Goal: Task Accomplishment & Management: Complete application form

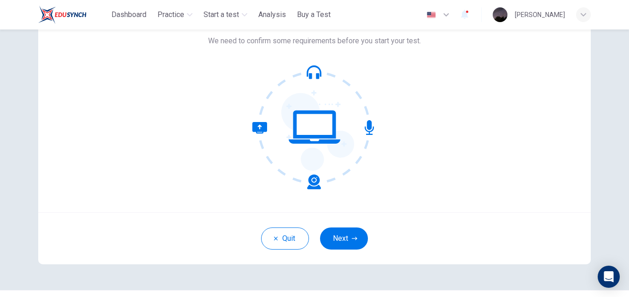
scroll to position [87, 0]
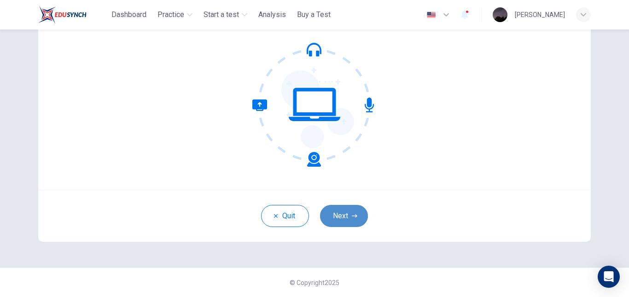
click at [346, 212] on button "Next" at bounding box center [344, 216] width 48 height 22
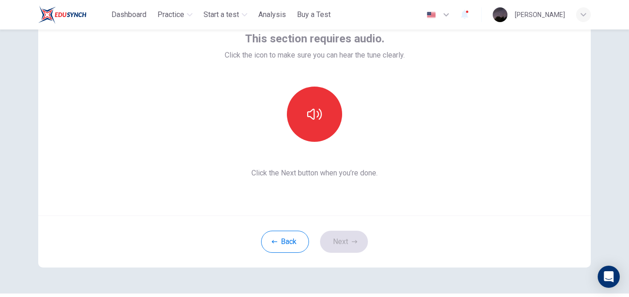
scroll to position [0, 0]
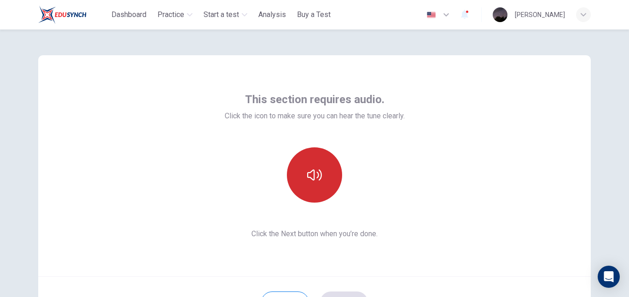
click at [307, 174] on icon "button" at bounding box center [314, 175] width 15 height 15
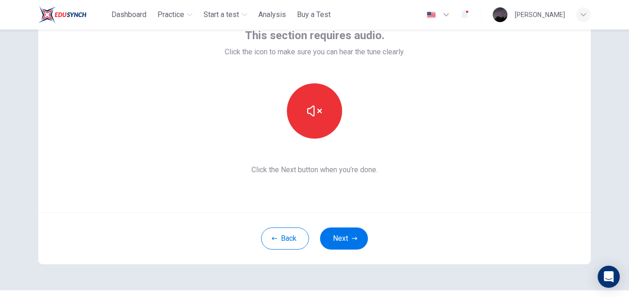
scroll to position [87, 0]
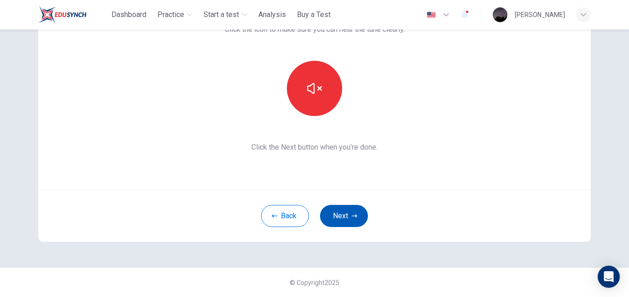
click at [352, 215] on icon "button" at bounding box center [355, 216] width 6 height 6
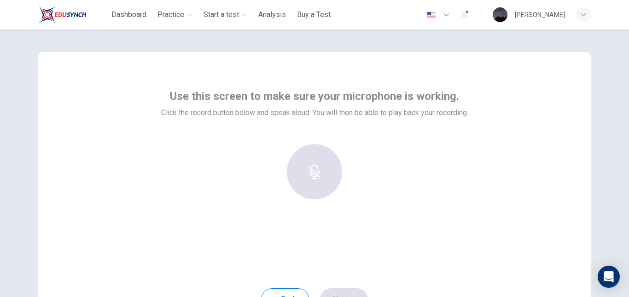
scroll to position [0, 0]
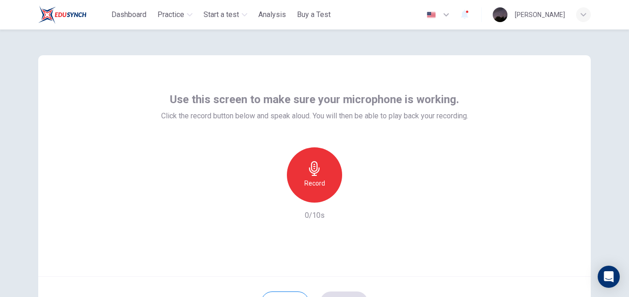
click at [317, 173] on icon "button" at bounding box center [314, 168] width 15 height 15
click at [353, 197] on icon "button" at bounding box center [356, 195] width 9 height 9
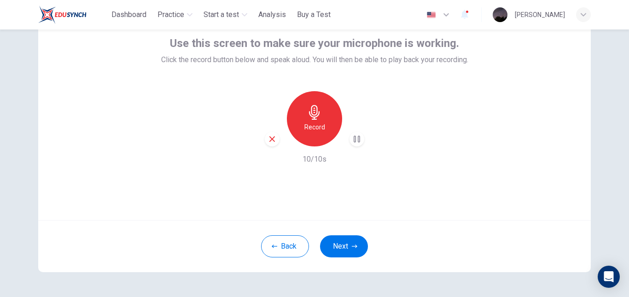
scroll to position [87, 0]
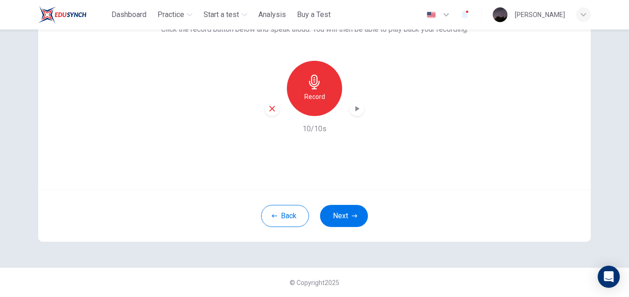
click at [272, 110] on icon "button" at bounding box center [272, 109] width 6 height 6
click at [311, 81] on icon "button" at bounding box center [314, 82] width 15 height 15
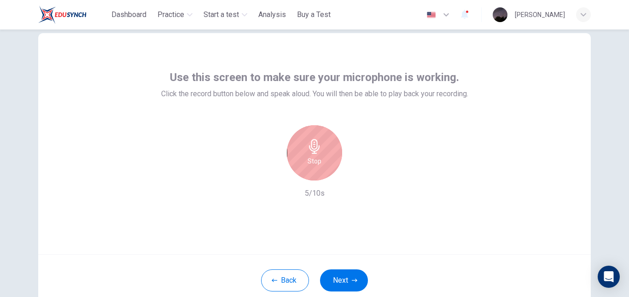
scroll to position [0, 0]
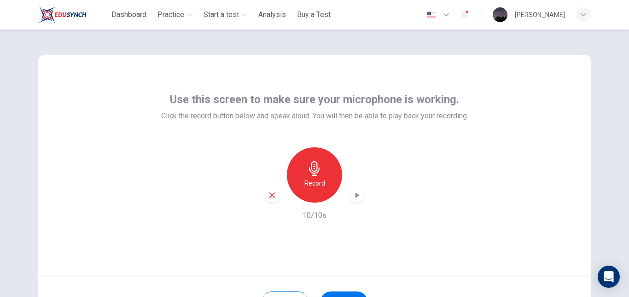
click at [355, 195] on icon "button" at bounding box center [357, 195] width 4 height 6
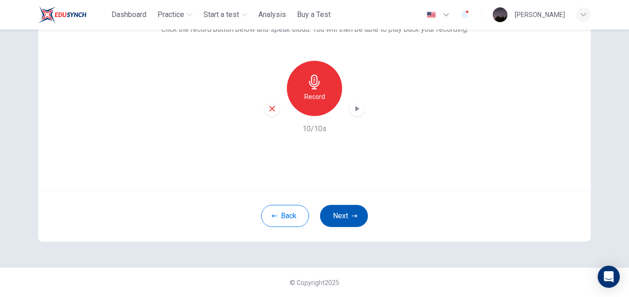
click at [339, 210] on button "Next" at bounding box center [344, 216] width 48 height 22
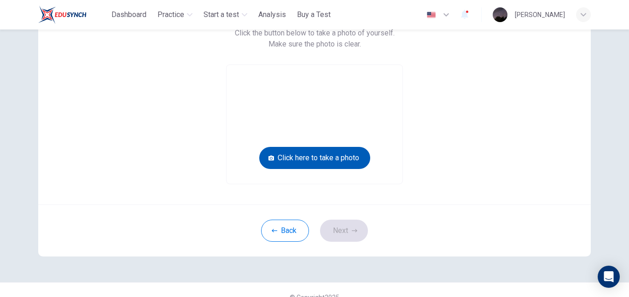
click at [324, 156] on button "Click here to take a photo" at bounding box center [314, 158] width 111 height 22
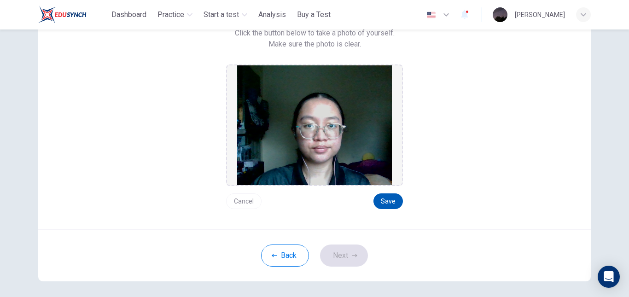
click at [386, 203] on button "Save" at bounding box center [387, 201] width 29 height 16
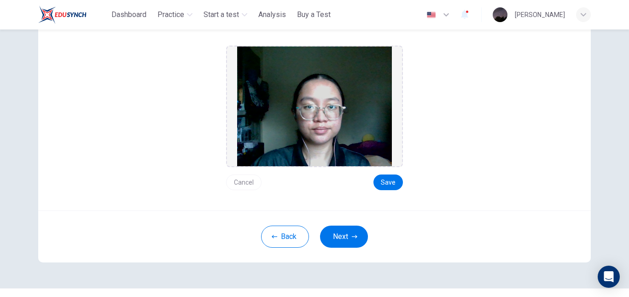
scroll to position [123, 0]
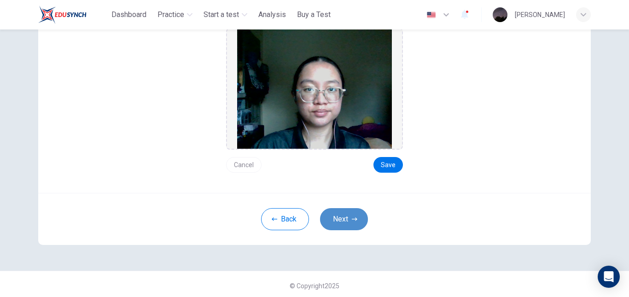
click at [356, 222] on button "Next" at bounding box center [344, 219] width 48 height 22
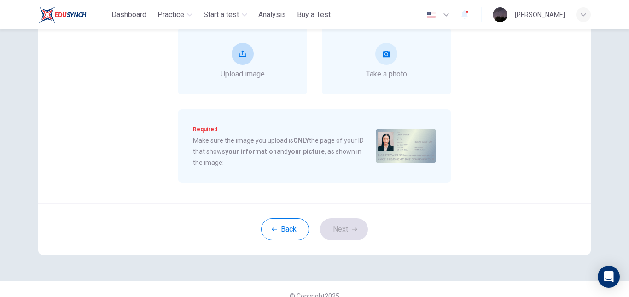
click at [242, 55] on icon "upload" at bounding box center [242, 53] width 7 height 7
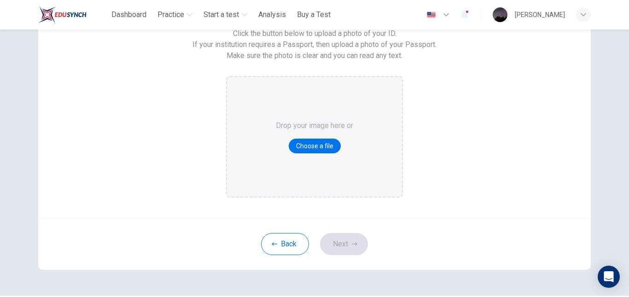
scroll to position [114, 0]
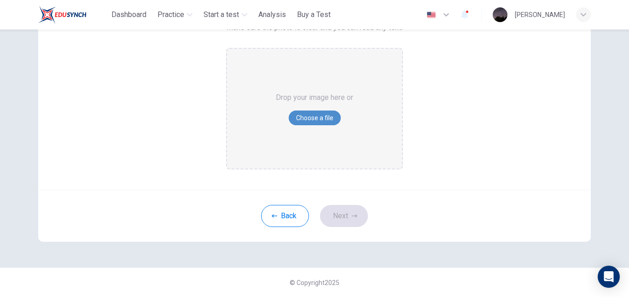
click at [318, 120] on button "Choose a file" at bounding box center [315, 117] width 52 height 15
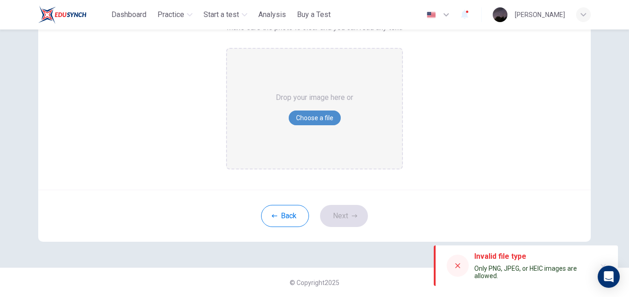
click at [303, 119] on button "Choose a file" at bounding box center [315, 117] width 52 height 15
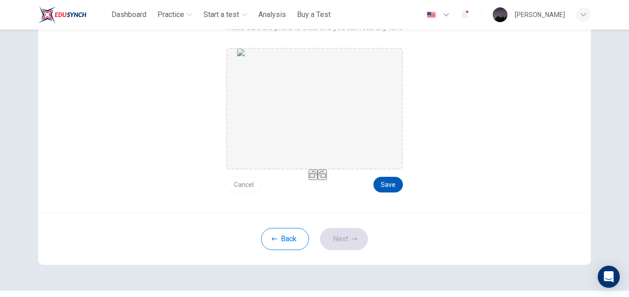
click at [388, 187] on button "Save" at bounding box center [387, 185] width 29 height 16
click at [346, 236] on button "Next" at bounding box center [344, 239] width 48 height 22
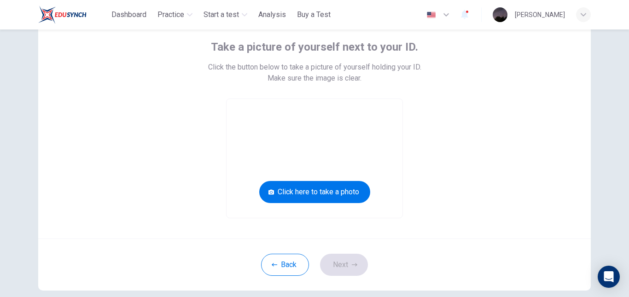
scroll to position [0, 0]
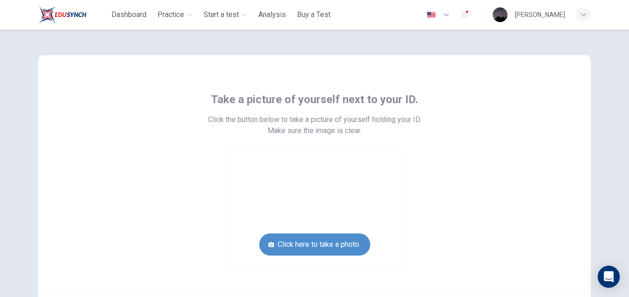
click at [357, 246] on button "Click here to take a photo" at bounding box center [314, 244] width 111 height 22
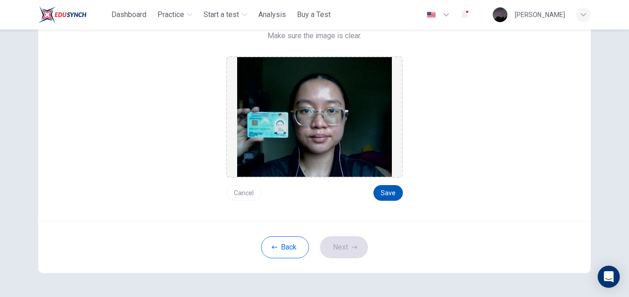
scroll to position [95, 0]
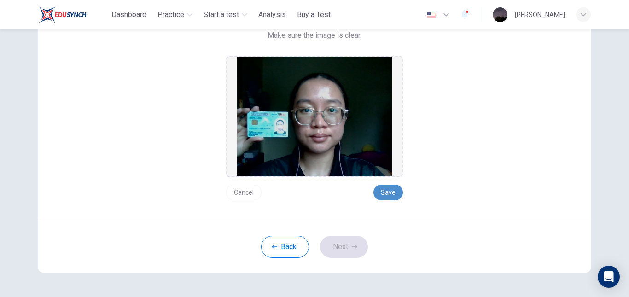
click at [381, 192] on button "Save" at bounding box center [387, 193] width 29 height 16
click at [352, 249] on icon "button" at bounding box center [355, 247] width 6 height 6
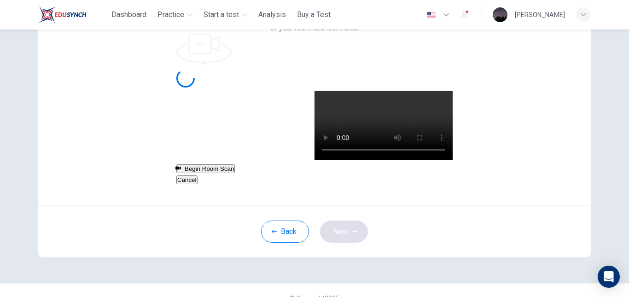
scroll to position [87, 0]
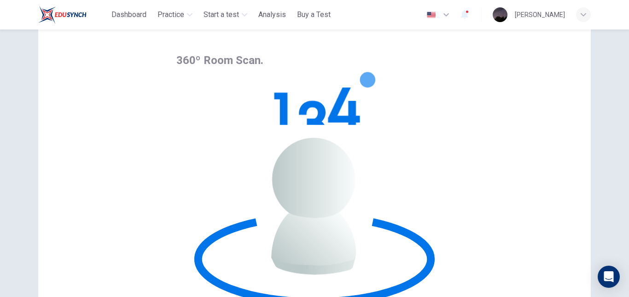
scroll to position [24, 0]
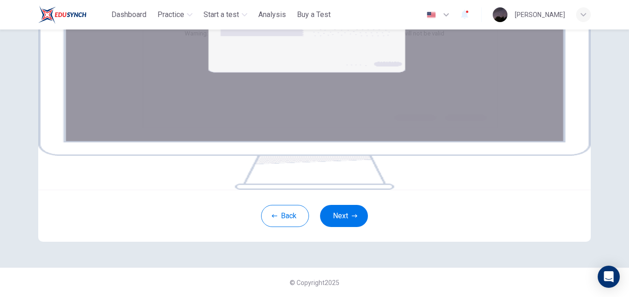
scroll to position [147, 0]
click at [354, 219] on icon "button" at bounding box center [355, 216] width 6 height 6
click at [335, 227] on button "Next" at bounding box center [344, 216] width 48 height 22
click at [343, 227] on button "Next" at bounding box center [344, 216] width 48 height 22
click at [348, 227] on button "Next" at bounding box center [344, 216] width 48 height 22
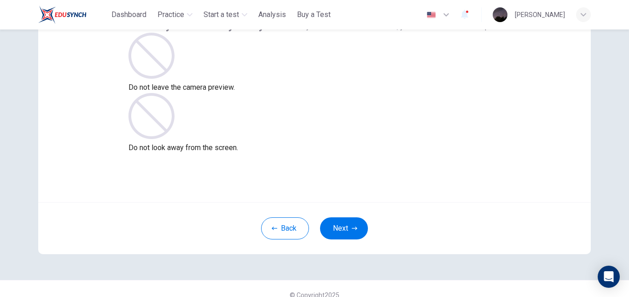
scroll to position [87, 0]
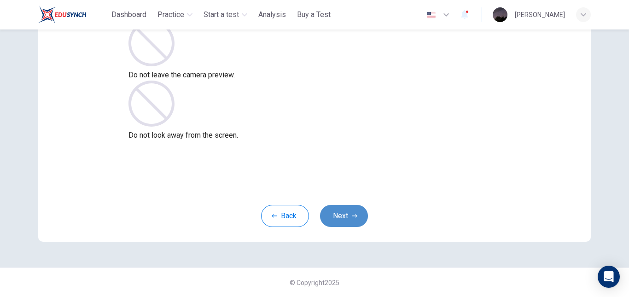
click at [352, 216] on icon "button" at bounding box center [355, 216] width 6 height 6
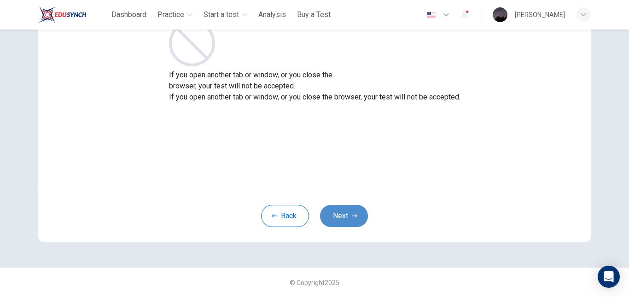
click at [344, 215] on button "Next" at bounding box center [344, 216] width 48 height 22
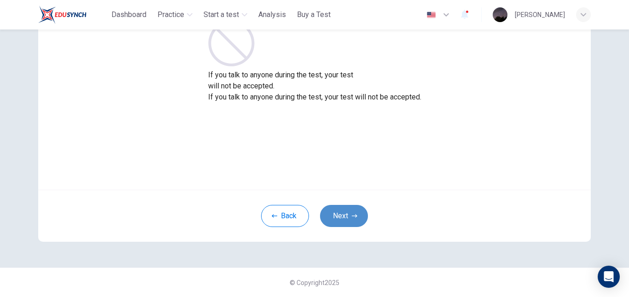
click at [340, 215] on button "Next" at bounding box center [344, 216] width 48 height 22
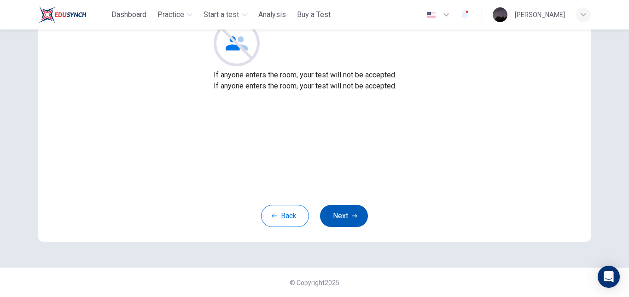
click at [345, 219] on button "Next" at bounding box center [344, 216] width 48 height 22
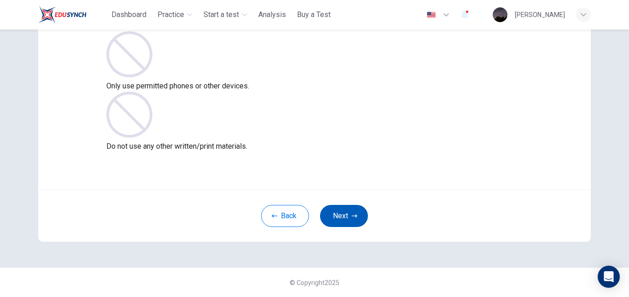
click at [345, 219] on button "Next" at bounding box center [344, 216] width 48 height 22
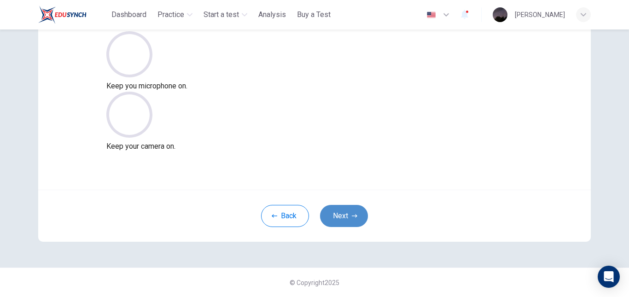
click at [333, 215] on button "Next" at bounding box center [344, 216] width 48 height 22
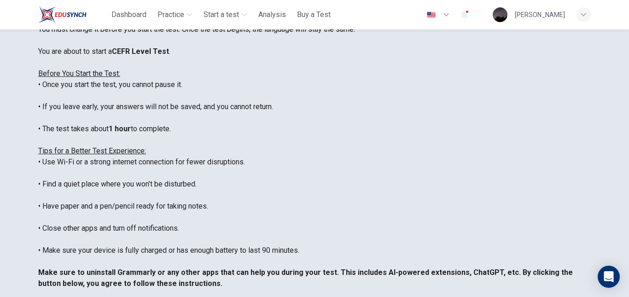
scroll to position [209, 0]
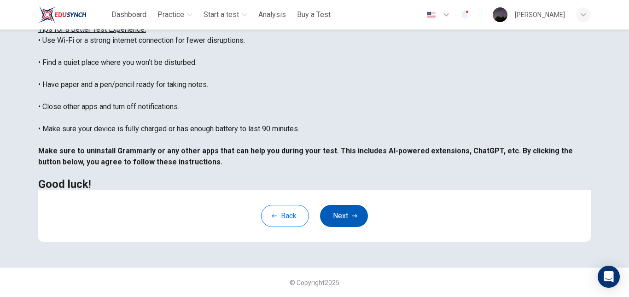
click at [355, 219] on button "Next" at bounding box center [344, 216] width 48 height 22
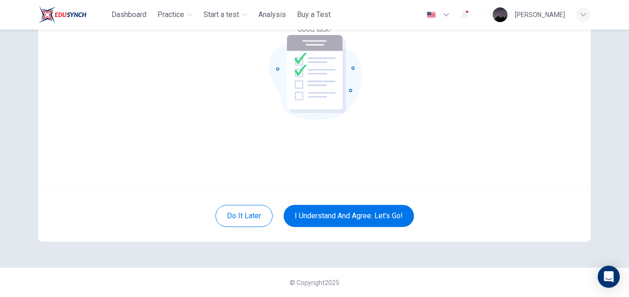
scroll to position [87, 0]
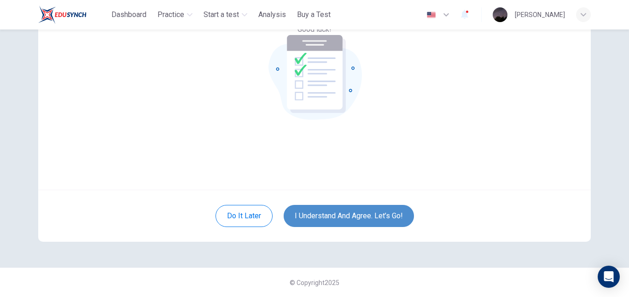
click at [388, 214] on button "I understand and agree. Let’s go!" at bounding box center [349, 216] width 130 height 22
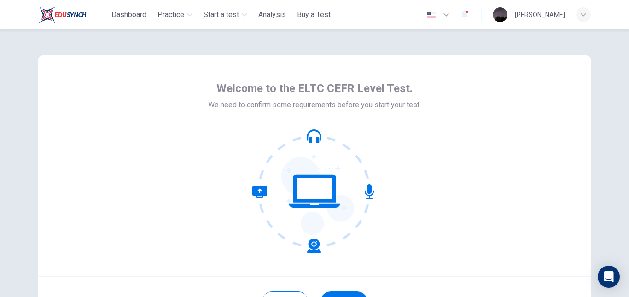
scroll to position [87, 0]
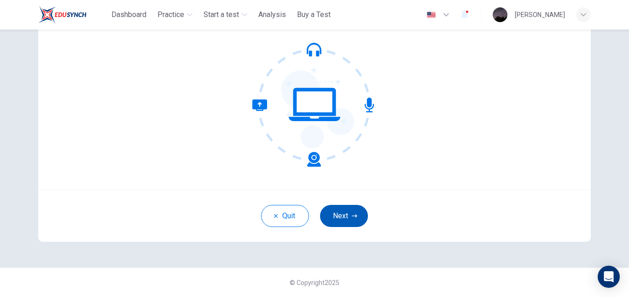
click at [351, 222] on button "Next" at bounding box center [344, 216] width 48 height 22
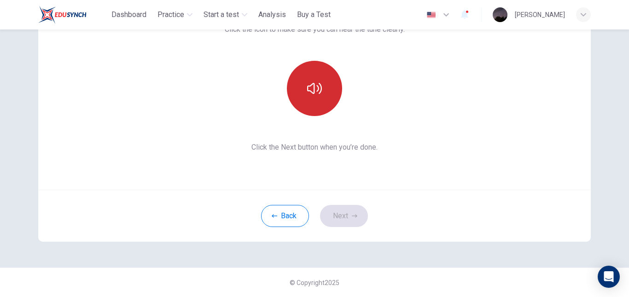
click at [310, 73] on button "button" at bounding box center [314, 88] width 55 height 55
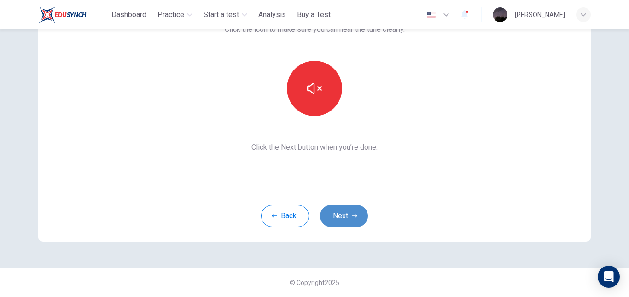
click at [348, 214] on button "Next" at bounding box center [344, 216] width 48 height 22
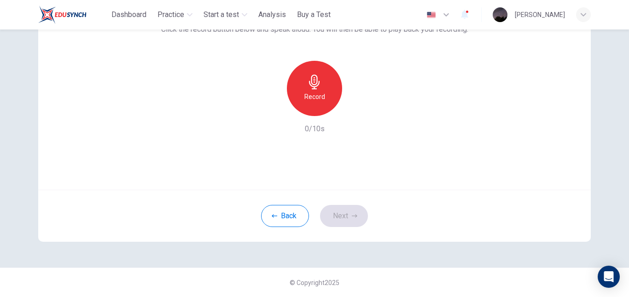
click at [313, 102] on div "Record" at bounding box center [314, 88] width 55 height 55
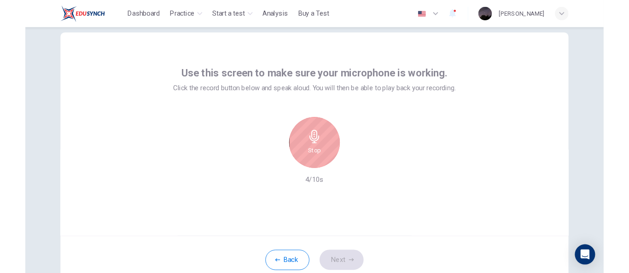
scroll to position [0, 0]
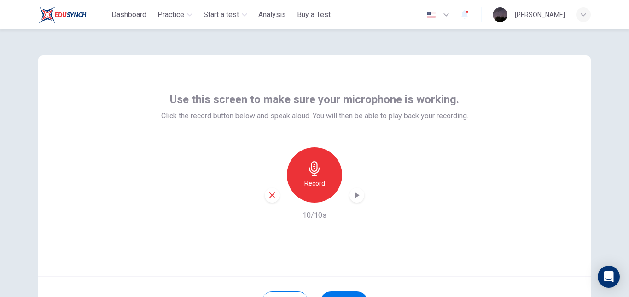
click at [358, 195] on icon "button" at bounding box center [356, 195] width 9 height 9
click at [271, 197] on icon "button" at bounding box center [272, 195] width 6 height 6
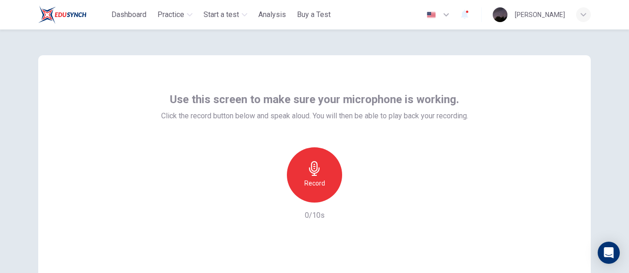
click at [325, 168] on div "Record" at bounding box center [314, 174] width 55 height 55
click at [352, 194] on icon "button" at bounding box center [356, 195] width 9 height 9
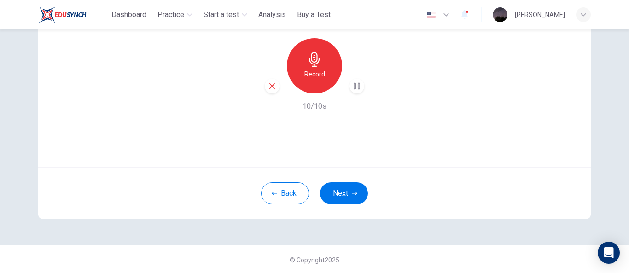
scroll to position [110, 0]
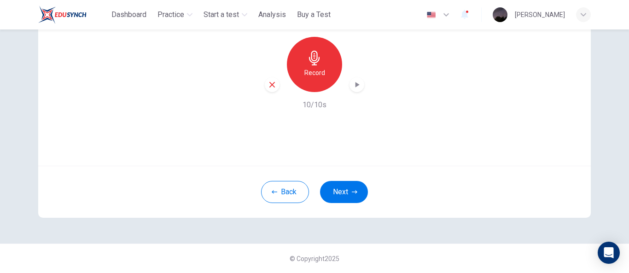
click at [348, 197] on button "Next" at bounding box center [344, 192] width 48 height 22
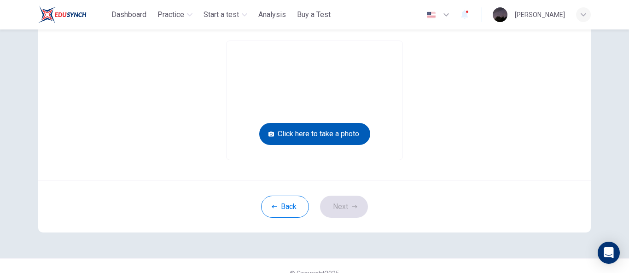
click at [340, 134] on button "Click here to take a photo" at bounding box center [314, 134] width 111 height 22
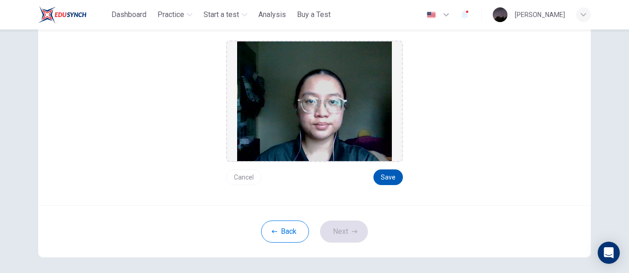
click at [390, 174] on button "Save" at bounding box center [387, 177] width 29 height 16
click at [345, 233] on button "Next" at bounding box center [344, 232] width 48 height 22
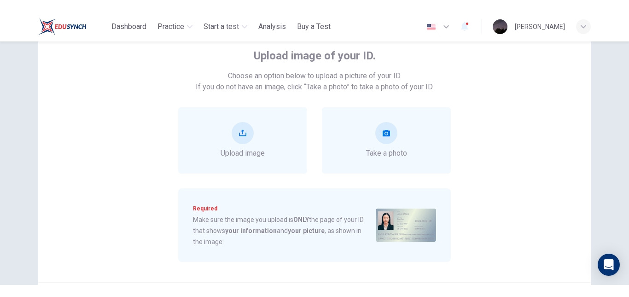
scroll to position [37, 0]
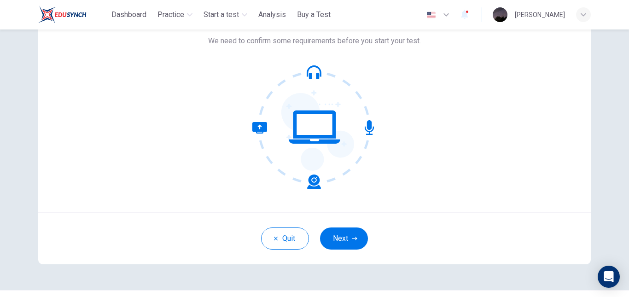
scroll to position [87, 0]
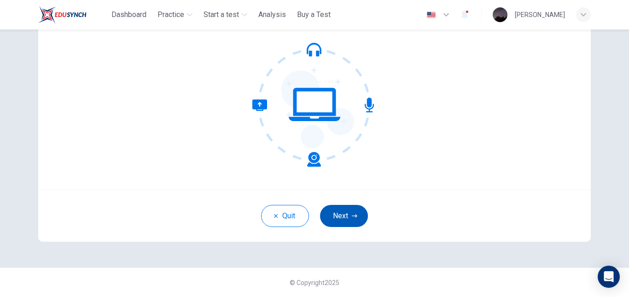
click at [348, 217] on button "Next" at bounding box center [344, 216] width 48 height 22
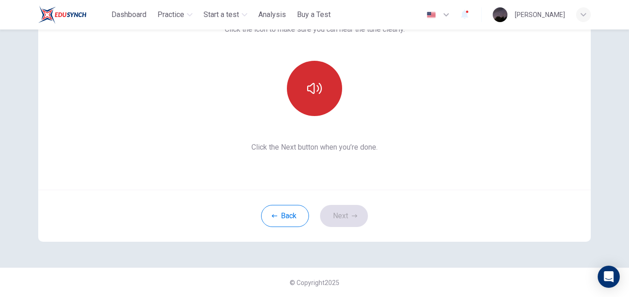
click at [317, 77] on button "button" at bounding box center [314, 88] width 55 height 55
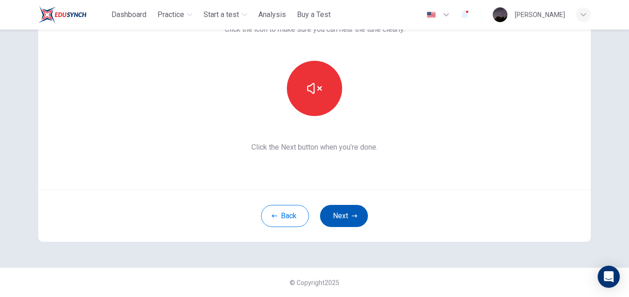
click at [361, 218] on button "Next" at bounding box center [344, 216] width 48 height 22
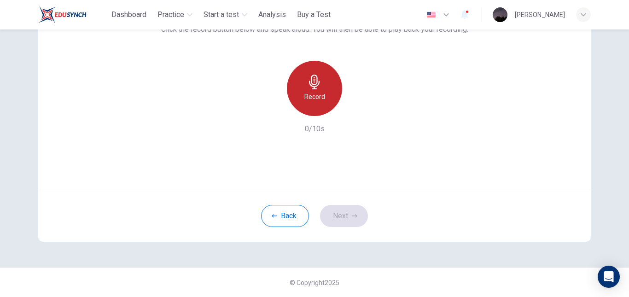
click at [306, 98] on h6 "Record" at bounding box center [314, 96] width 21 height 11
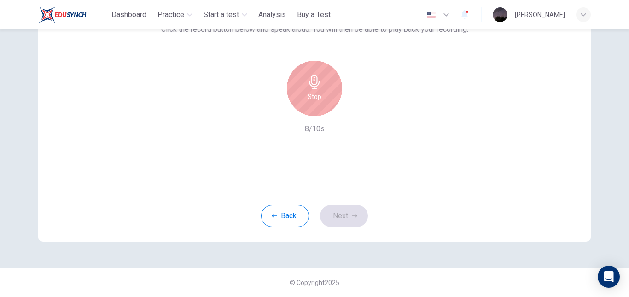
scroll to position [0, 0]
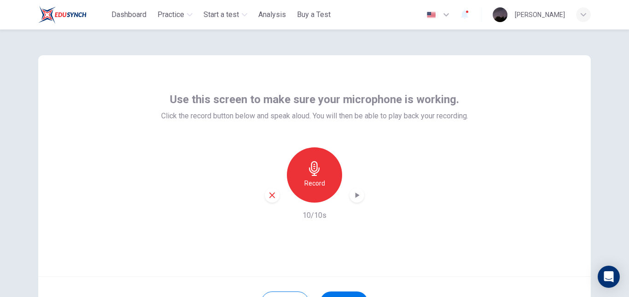
click at [356, 195] on icon "button" at bounding box center [357, 195] width 4 height 6
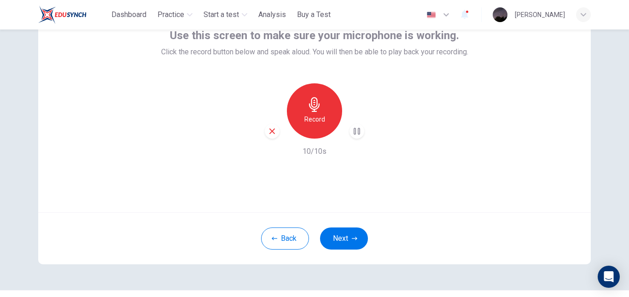
scroll to position [87, 0]
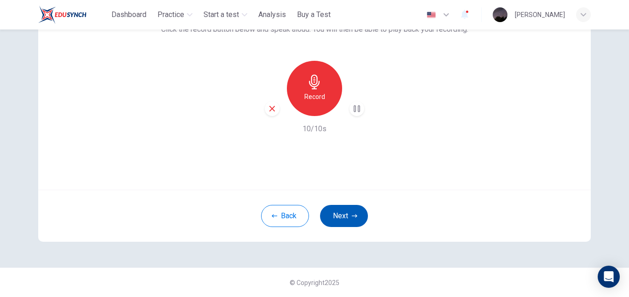
click at [344, 217] on button "Next" at bounding box center [344, 216] width 48 height 22
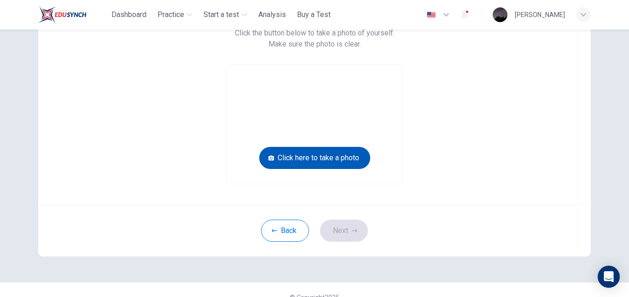
click at [315, 154] on button "Click here to take a photo" at bounding box center [314, 158] width 111 height 22
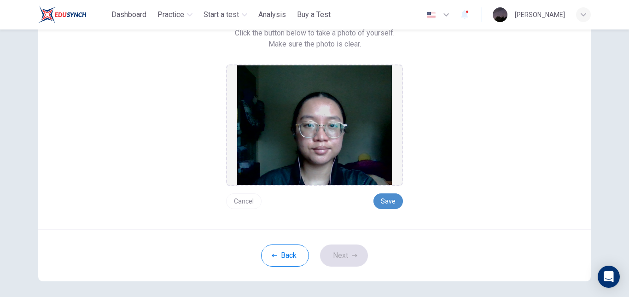
click at [390, 200] on button "Save" at bounding box center [387, 201] width 29 height 16
click at [349, 263] on button "Next" at bounding box center [344, 255] width 48 height 22
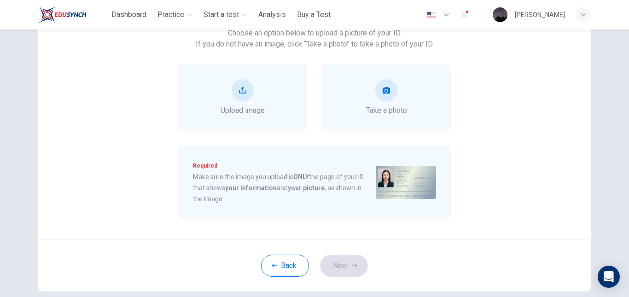
click at [351, 251] on div "Back Next" at bounding box center [314, 265] width 552 height 52
click at [234, 71] on div "Upload image" at bounding box center [242, 97] width 129 height 66
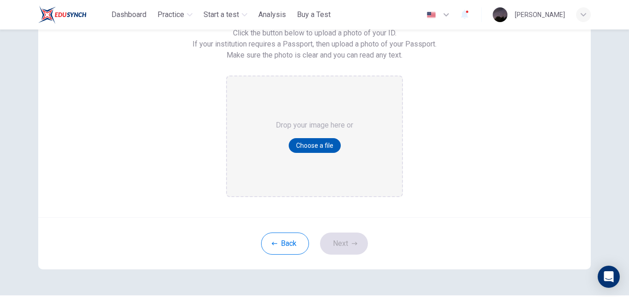
click at [311, 141] on button "Choose a file" at bounding box center [315, 145] width 52 height 15
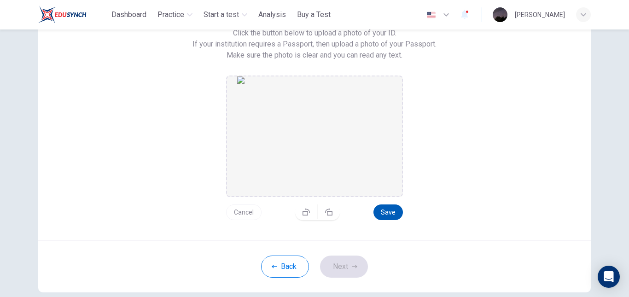
click at [386, 212] on button "Save" at bounding box center [387, 212] width 29 height 16
click at [353, 261] on button "Next" at bounding box center [344, 267] width 48 height 22
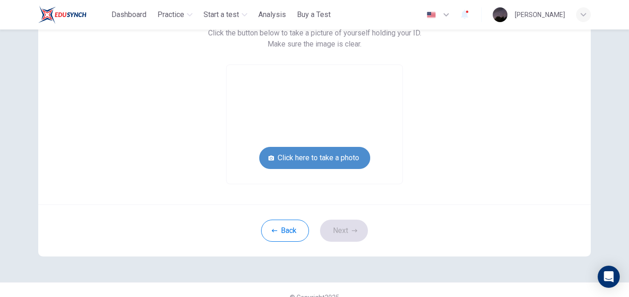
click at [338, 164] on button "Click here to take a photo" at bounding box center [314, 158] width 111 height 22
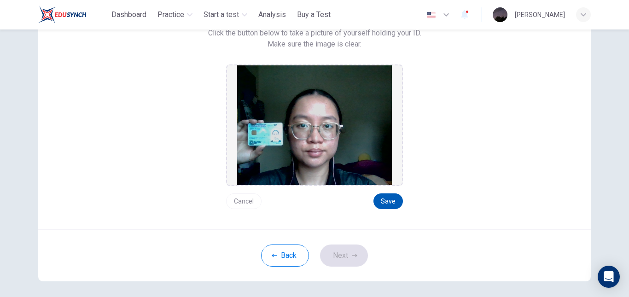
click at [388, 204] on button "Save" at bounding box center [387, 201] width 29 height 16
click at [340, 255] on button "Next" at bounding box center [344, 255] width 48 height 22
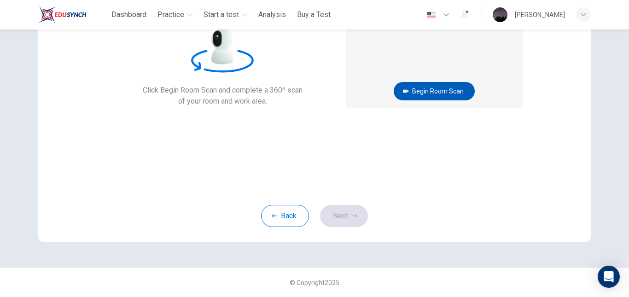
click at [448, 90] on button "Begin Room Scan" at bounding box center [434, 91] width 81 height 18
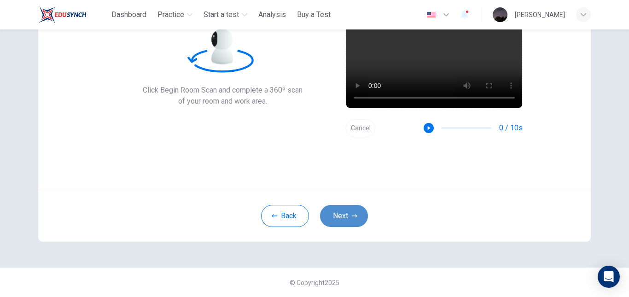
click at [342, 222] on button "Next" at bounding box center [344, 216] width 48 height 22
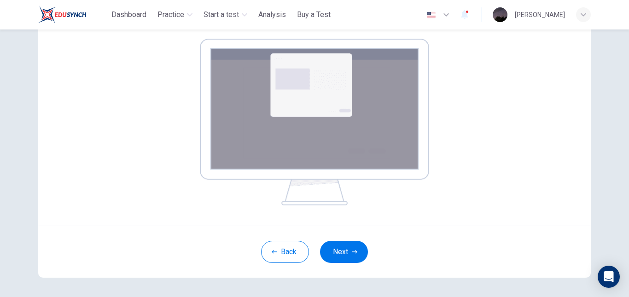
scroll to position [180, 0]
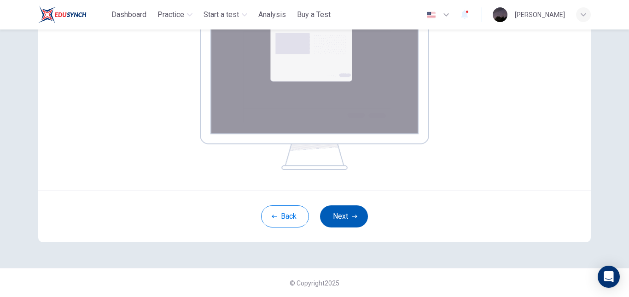
click at [343, 219] on button "Next" at bounding box center [344, 216] width 48 height 22
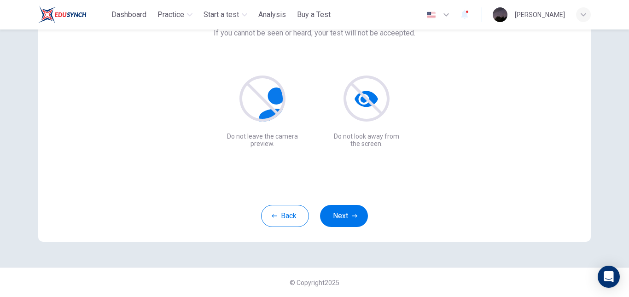
scroll to position [87, 0]
click at [331, 213] on button "Next" at bounding box center [344, 216] width 48 height 22
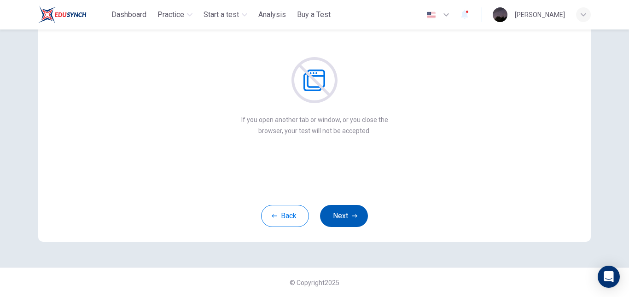
click at [331, 213] on button "Next" at bounding box center [344, 216] width 48 height 22
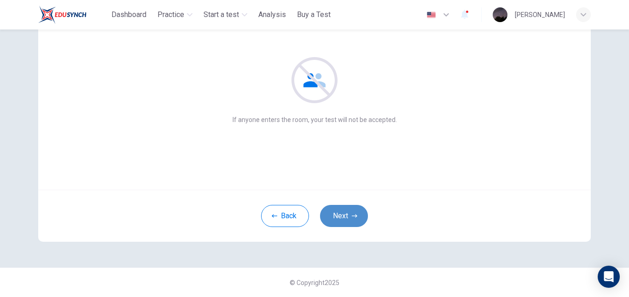
click at [331, 213] on button "Next" at bounding box center [344, 216] width 48 height 22
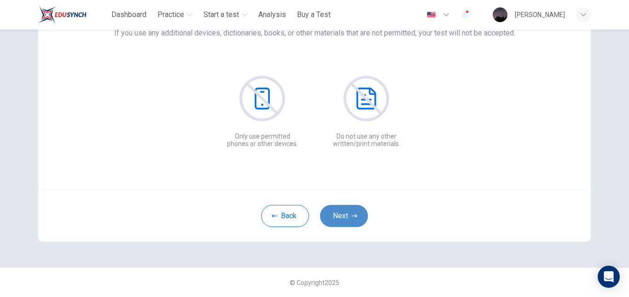
click at [331, 213] on button "Next" at bounding box center [344, 216] width 48 height 22
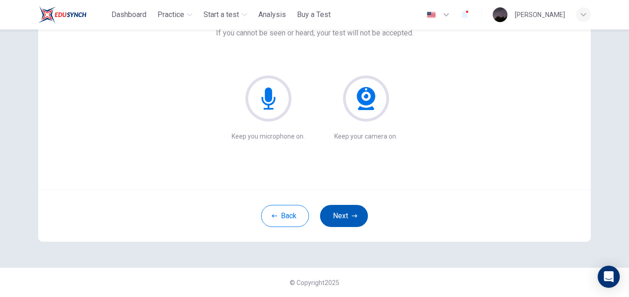
click at [331, 213] on button "Next" at bounding box center [344, 216] width 48 height 22
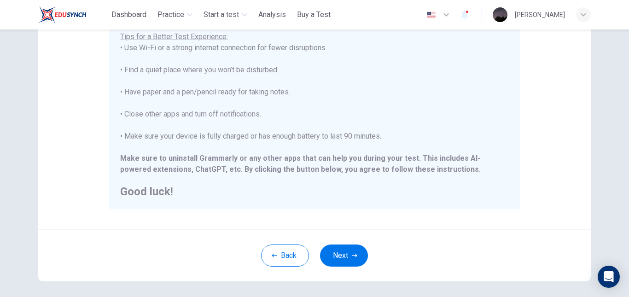
scroll to position [215, 0]
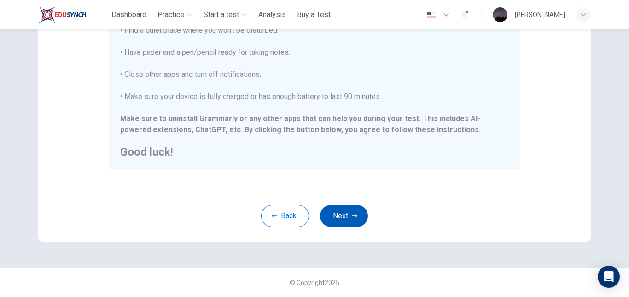
click at [356, 212] on button "Next" at bounding box center [344, 216] width 48 height 22
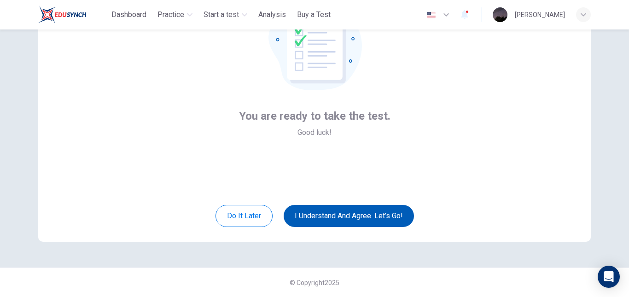
scroll to position [87, 0]
click at [357, 221] on button "I understand and agree. Let’s go!" at bounding box center [349, 216] width 130 height 22
